Goal: Transaction & Acquisition: Purchase product/service

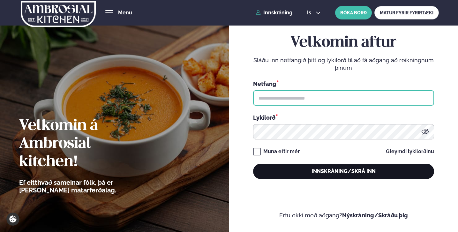
type input "**********"
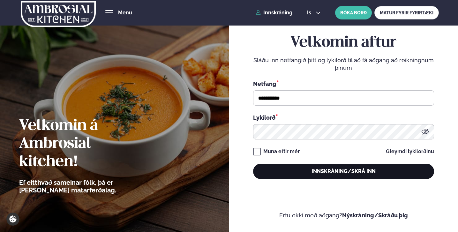
click at [343, 172] on button "Innskráning/Skrá inn" at bounding box center [343, 171] width 181 height 15
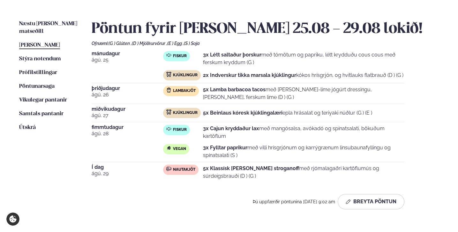
scroll to position [149, 0]
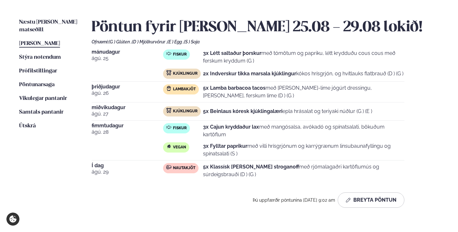
click at [41, 40] on link "[PERSON_NAME] matseðill [PERSON_NAME]" at bounding box center [39, 44] width 41 height 8
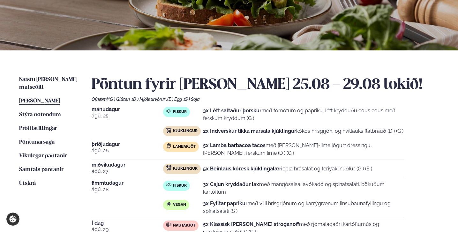
scroll to position [93, 0]
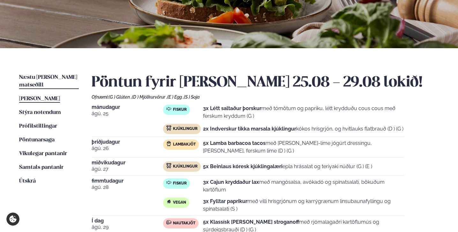
click at [25, 76] on span "Næstu [PERSON_NAME] matseðill" at bounding box center [48, 81] width 58 height 13
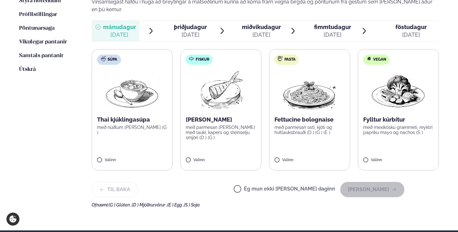
scroll to position [206, 0]
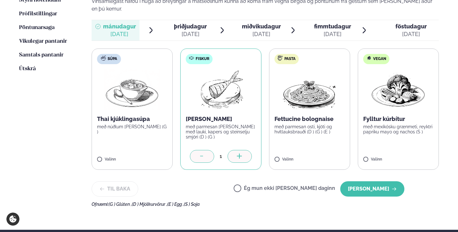
click at [240, 154] on icon at bounding box center [240, 157] width 6 height 6
click at [381, 181] on button "[PERSON_NAME]" at bounding box center [373, 188] width 64 height 15
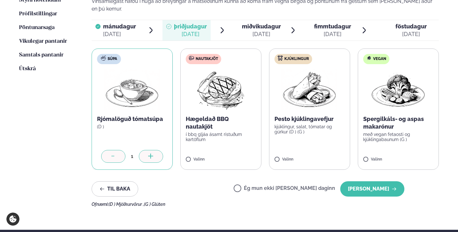
click at [153, 154] on icon at bounding box center [151, 157] width 6 height 6
click at [328, 154] on icon at bounding box center [328, 157] width 6 height 6
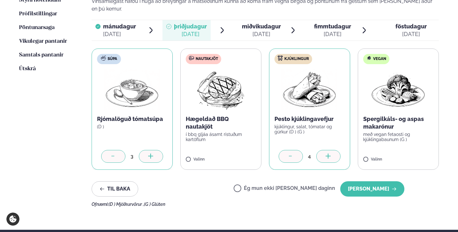
click at [293, 154] on icon at bounding box center [291, 157] width 6 height 6
click at [363, 181] on button "[PERSON_NAME]" at bounding box center [373, 188] width 64 height 15
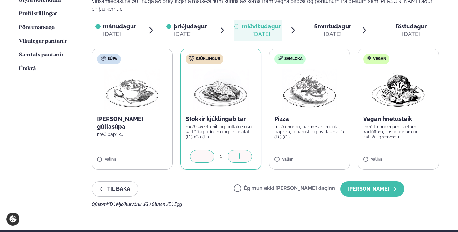
click at [244, 150] on div at bounding box center [240, 156] width 24 height 13
click at [365, 181] on button "[PERSON_NAME]" at bounding box center [373, 188] width 64 height 15
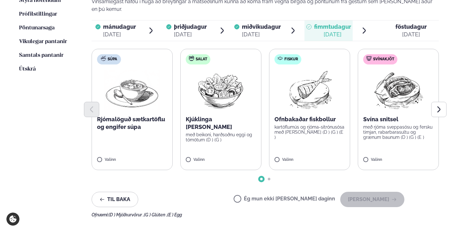
scroll to position [206, 0]
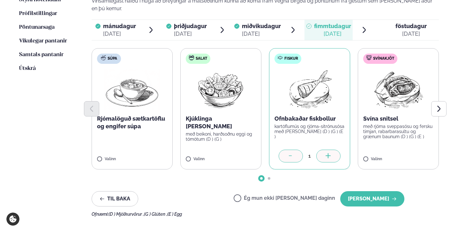
click at [328, 153] on icon at bounding box center [328, 155] width 1 height 5
click at [380, 191] on button "[PERSON_NAME]" at bounding box center [373, 198] width 64 height 15
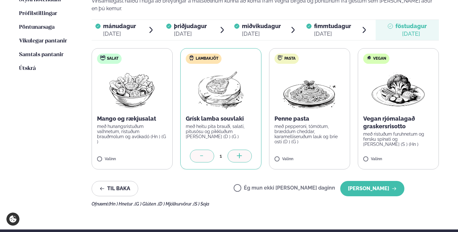
click at [242, 156] on icon at bounding box center [239, 156] width 5 height 1
click at [371, 181] on button "[PERSON_NAME]" at bounding box center [373, 188] width 64 height 15
